Goal: Entertainment & Leisure: Browse casually

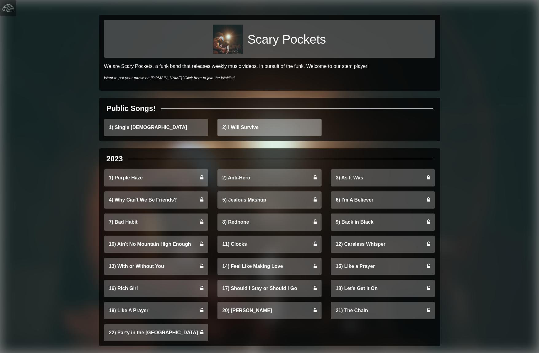
click at [271, 127] on link "2) I Will Survive" at bounding box center [269, 127] width 104 height 17
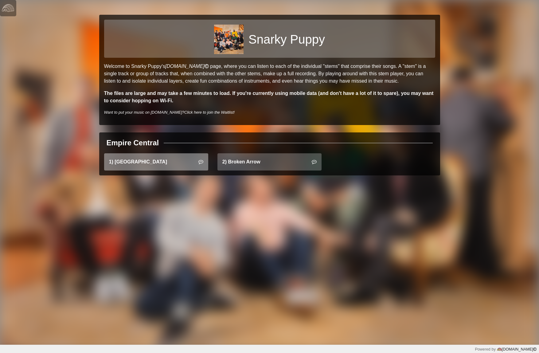
click at [169, 158] on link "1) [GEOGRAPHIC_DATA]" at bounding box center [156, 161] width 104 height 17
click at [169, 158] on link "1) East Bay" at bounding box center [156, 161] width 104 height 17
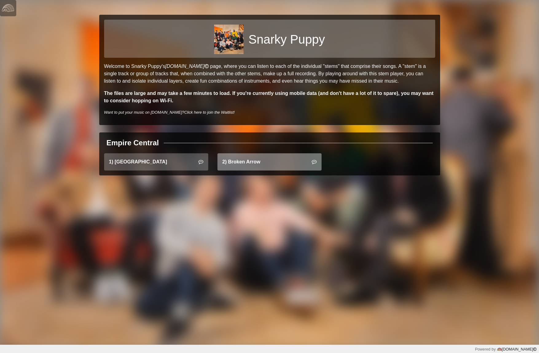
click at [255, 160] on link "2) Broken Arrow" at bounding box center [269, 161] width 104 height 17
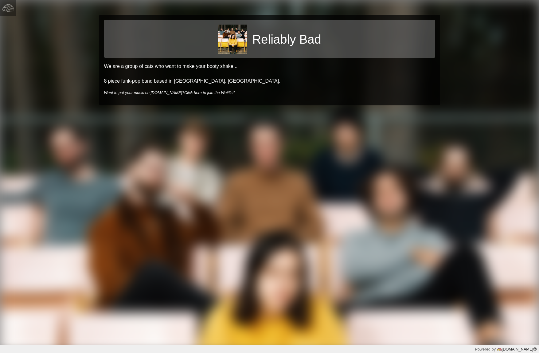
click at [401, 16] on div "Reliably Bad We are a group of cats who want to make your booty shake.... 8 pie…" at bounding box center [269, 60] width 341 height 91
click at [183, 84] on p "We are a group of cats who want to make your booty shake.... 8 piece funk-pop b…" at bounding box center [269, 74] width 331 height 22
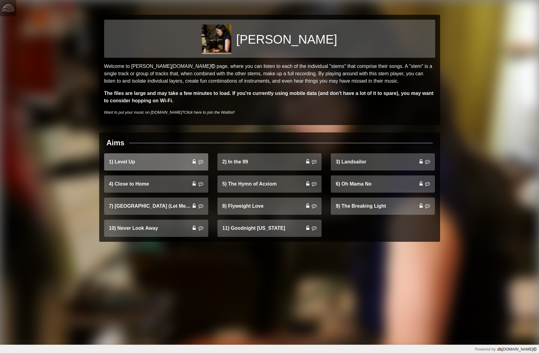
click at [160, 169] on link "1) Level Up" at bounding box center [156, 161] width 104 height 17
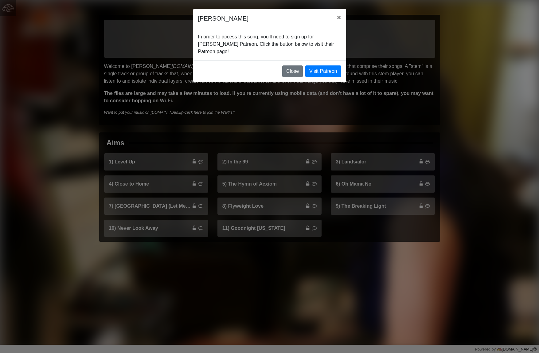
click at [178, 78] on div "Vienna Teng × In order to access this song, you'll need to sign up for Vienna T…" at bounding box center [269, 176] width 539 height 353
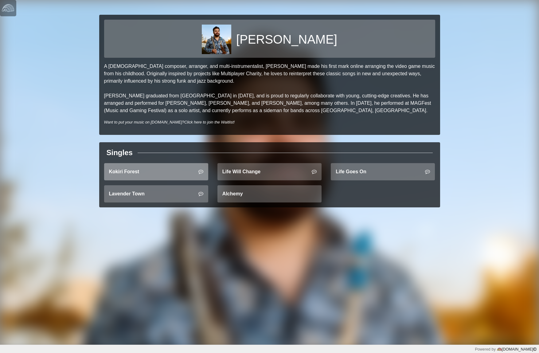
click at [174, 172] on link "Kokiri Forest" at bounding box center [156, 171] width 104 height 17
